Goal: Check status: Check status

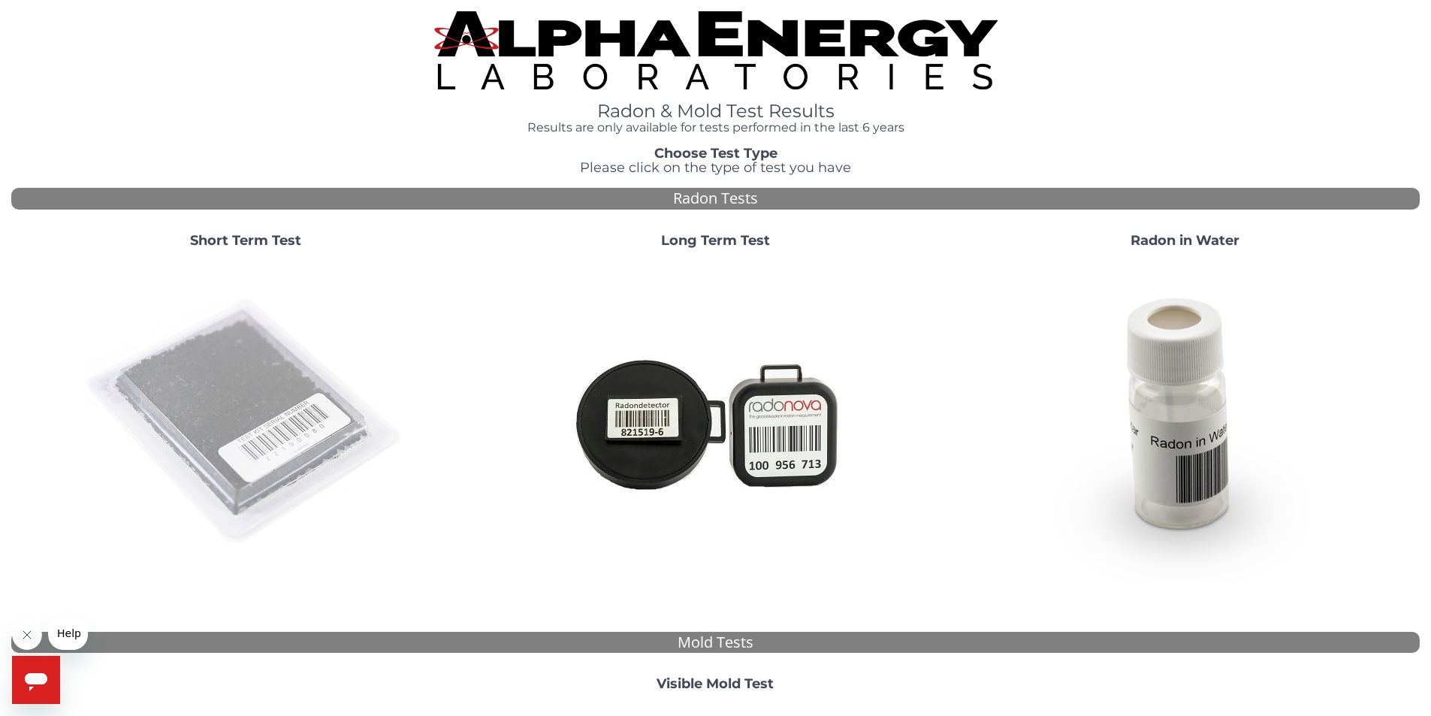
click at [256, 366] on img at bounding box center [245, 422] width 323 height 323
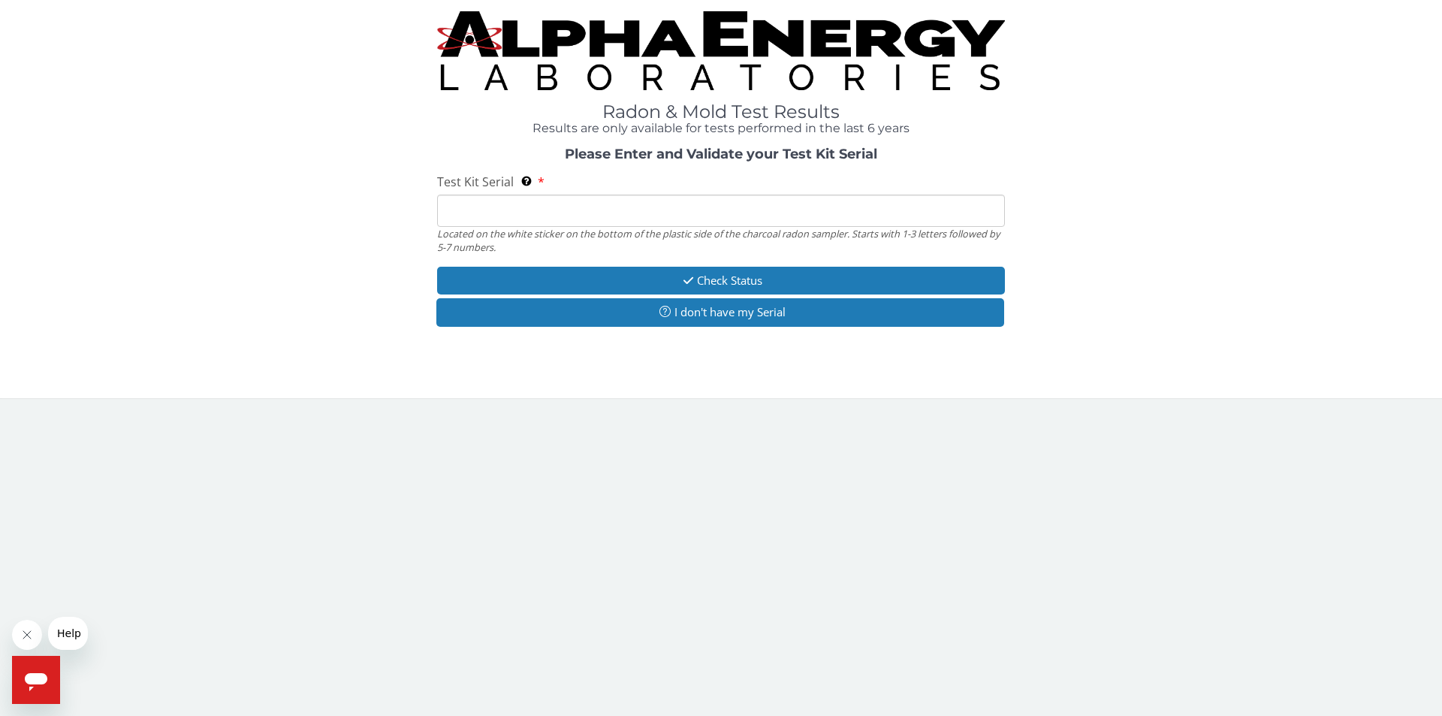
click at [494, 205] on input "Test Kit Serial Located on the white sticker on the bottom of the plastic side …" at bounding box center [721, 211] width 568 height 32
paste input "aa597984"
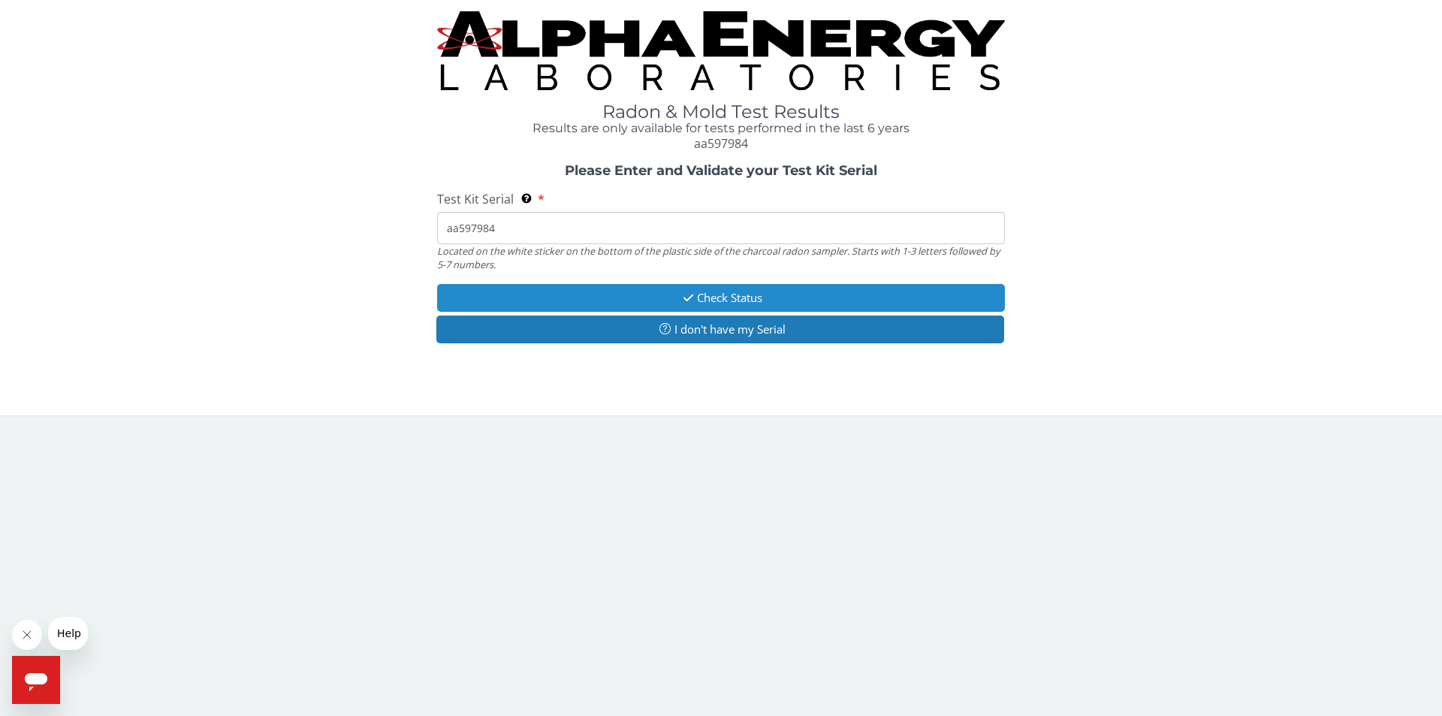
type input "aa597984"
click at [746, 300] on button "Check Status" at bounding box center [721, 298] width 568 height 28
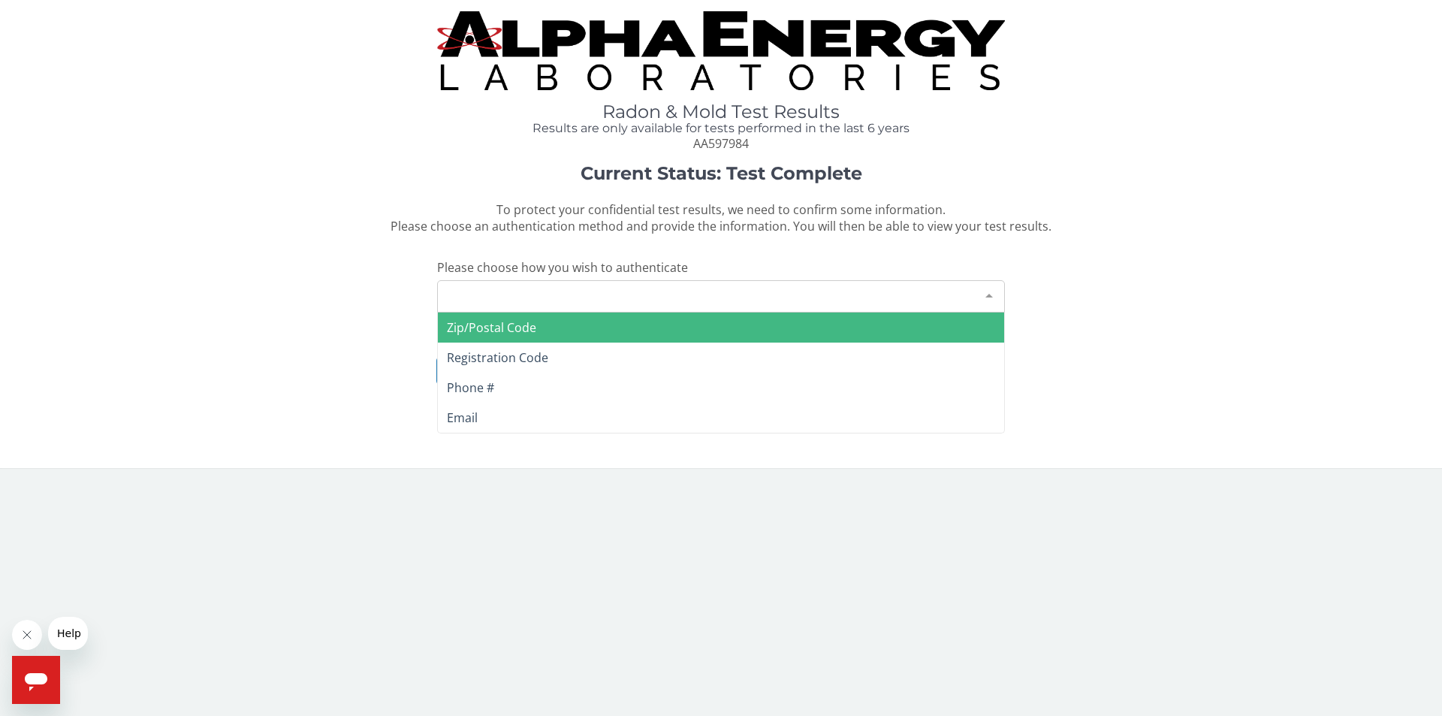
click at [749, 300] on div "Please make a selection" at bounding box center [721, 296] width 568 height 32
drag, startPoint x: 527, startPoint y: 332, endPoint x: 433, endPoint y: 315, distance: 96.1
click at [526, 330] on span "Zip/Postal Code" at bounding box center [491, 327] width 89 height 17
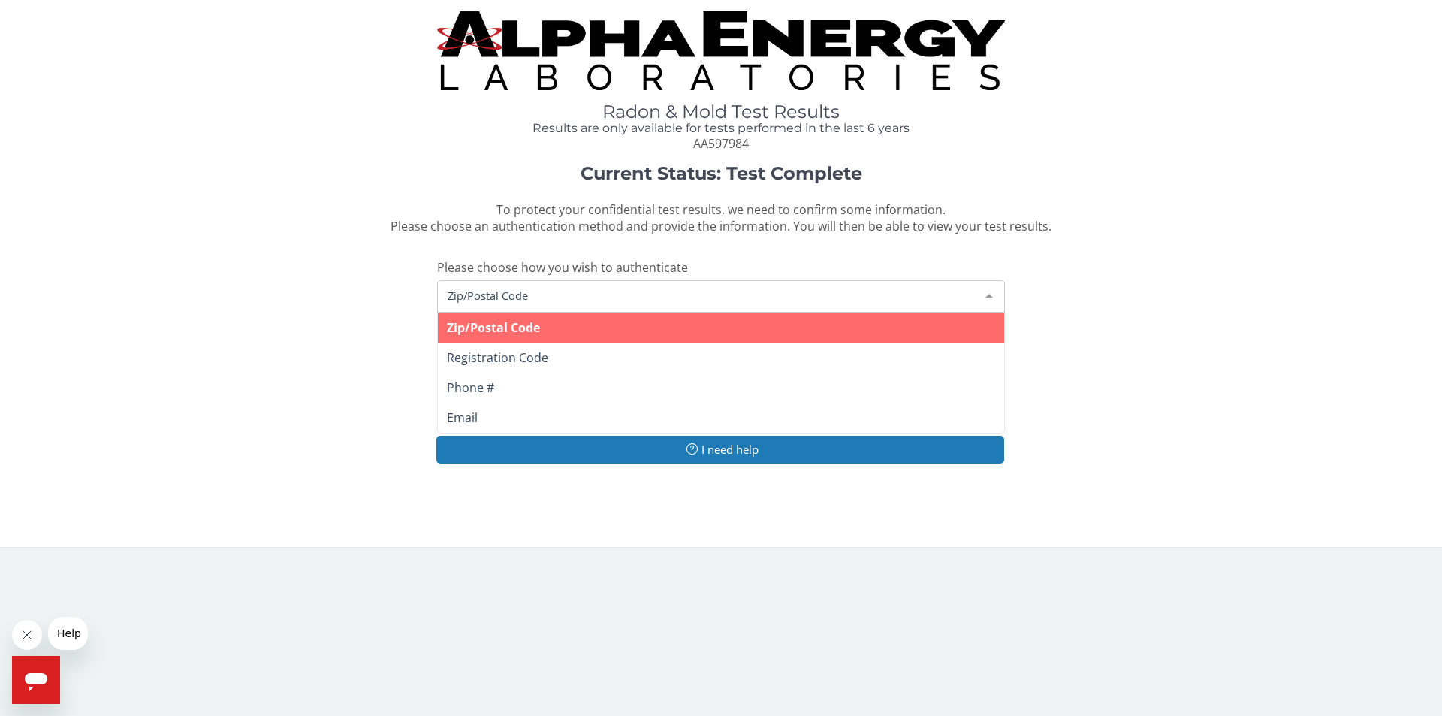
click at [536, 297] on span "Zip/Postal Code" at bounding box center [709, 295] width 530 height 17
drag, startPoint x: 529, startPoint y: 333, endPoint x: 526, endPoint y: 313, distance: 20.5
click at [529, 333] on span "Zip/Postal Code" at bounding box center [493, 327] width 93 height 17
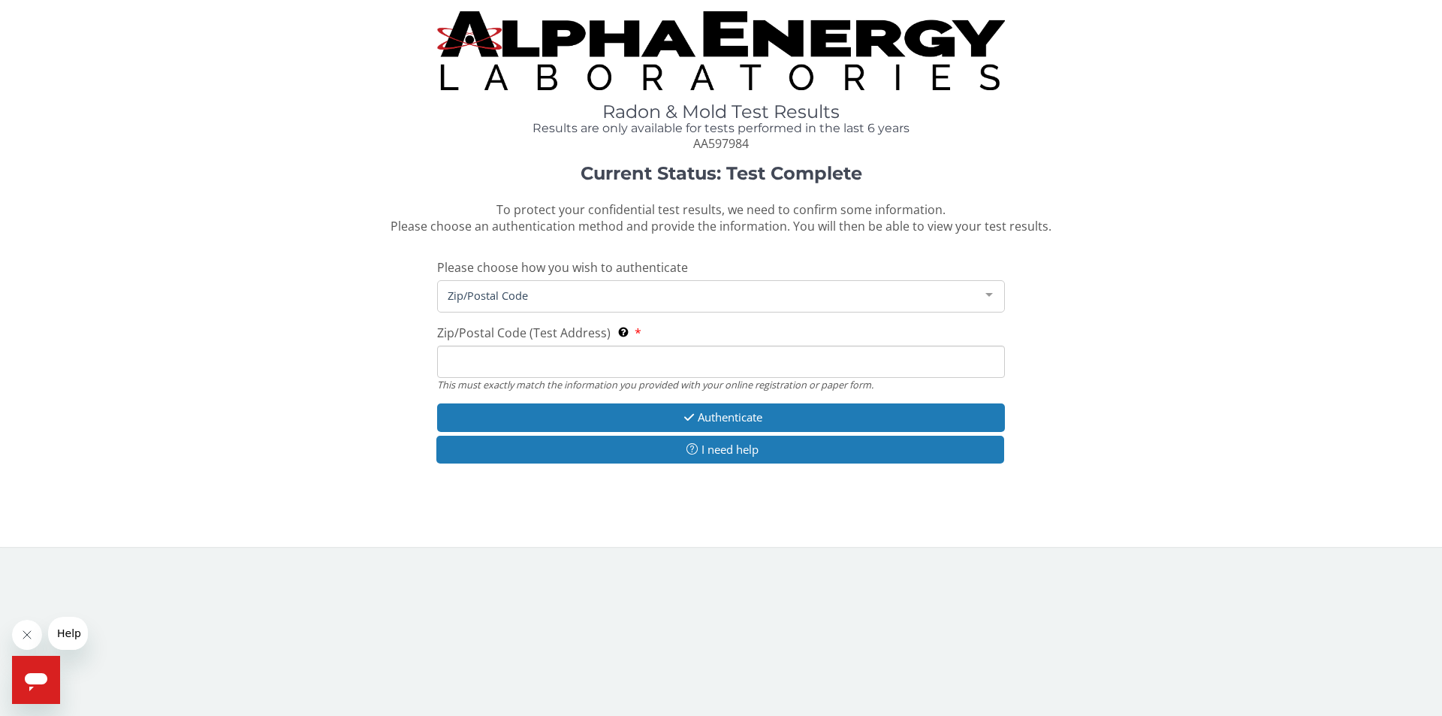
click at [480, 371] on input "Zip/Postal Code (Test Address) This must exactly match the information you prov…" at bounding box center [721, 361] width 568 height 32
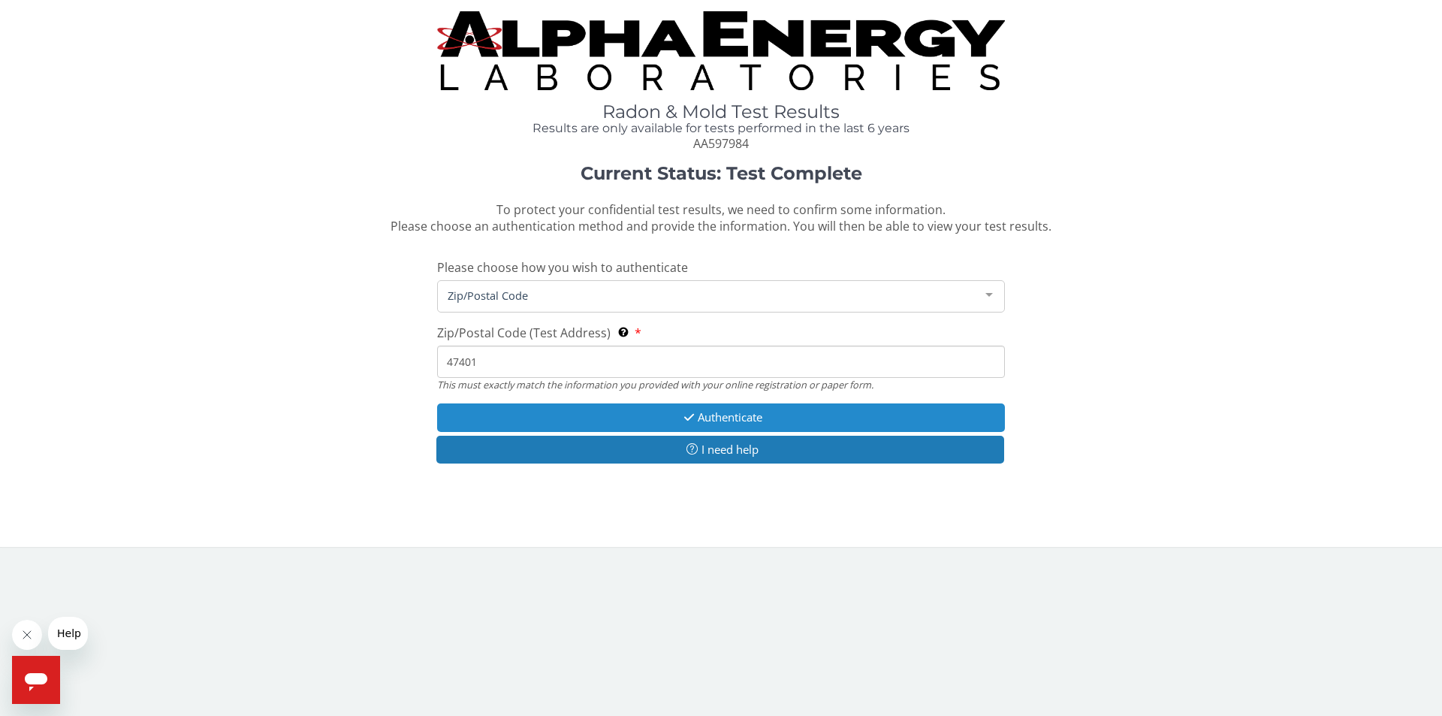
type input "47401"
click at [751, 420] on button "Authenticate" at bounding box center [721, 417] width 568 height 28
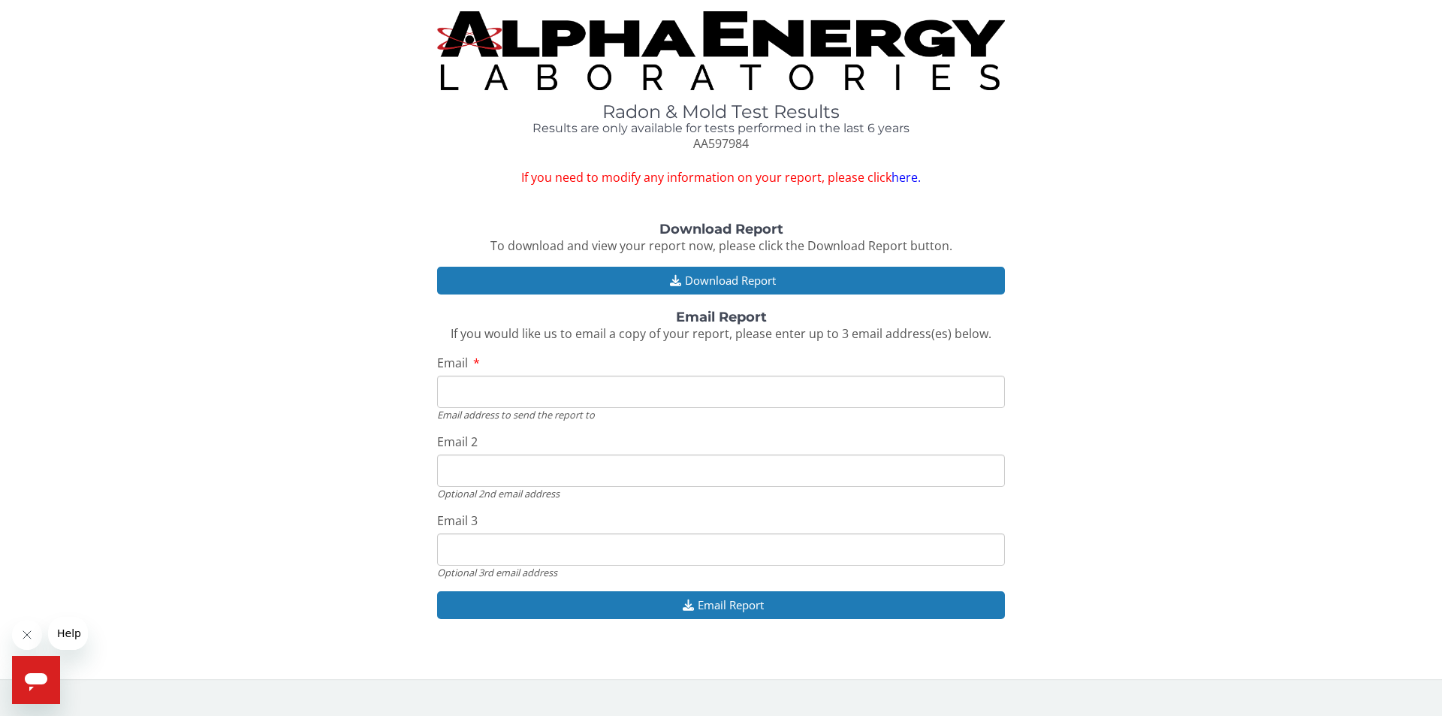
click at [550, 394] on input "Email" at bounding box center [721, 391] width 568 height 32
